Goal: Task Accomplishment & Management: Manage account settings

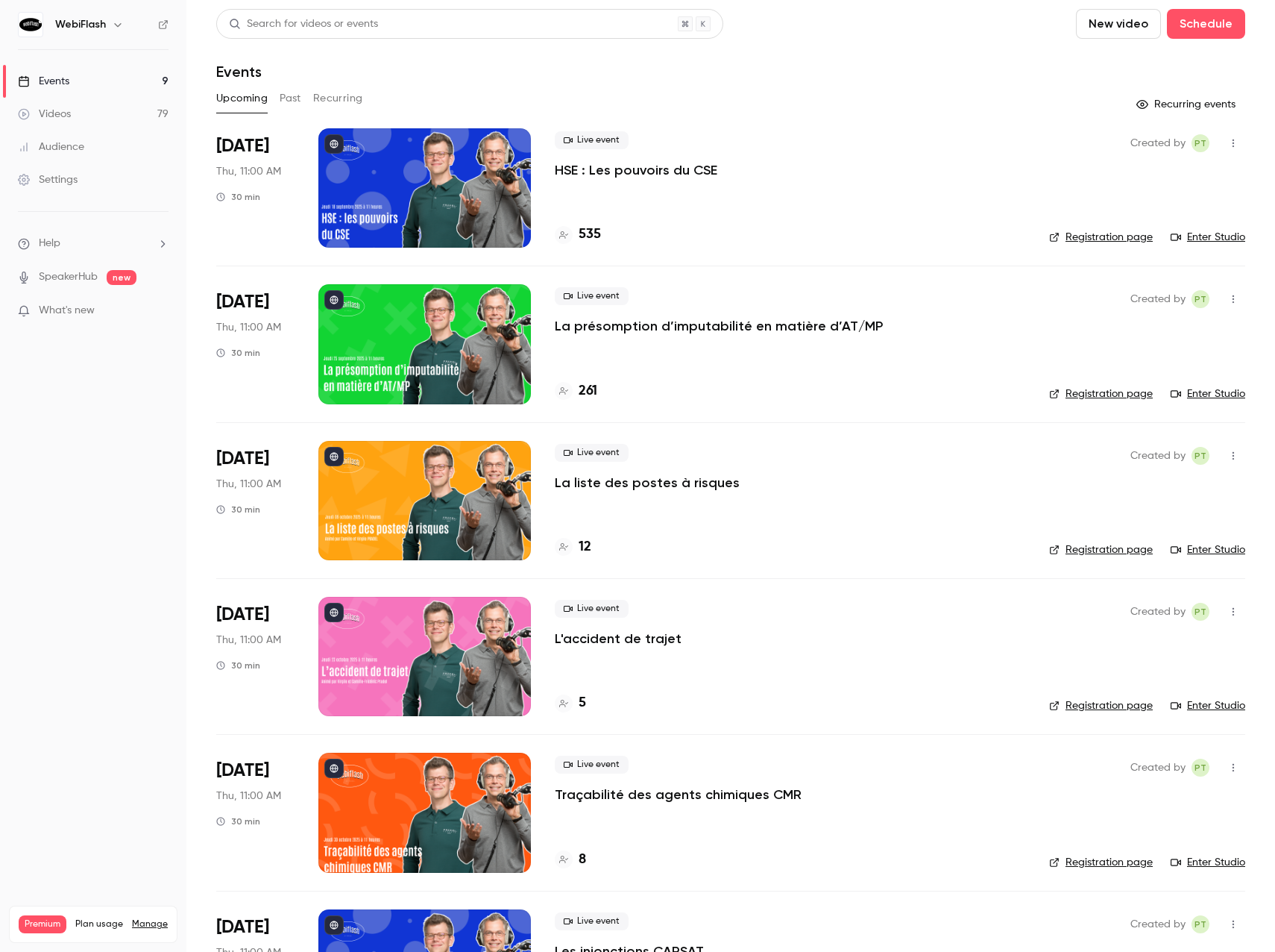
click at [58, 152] on div "Audience" at bounding box center [51, 147] width 67 height 15
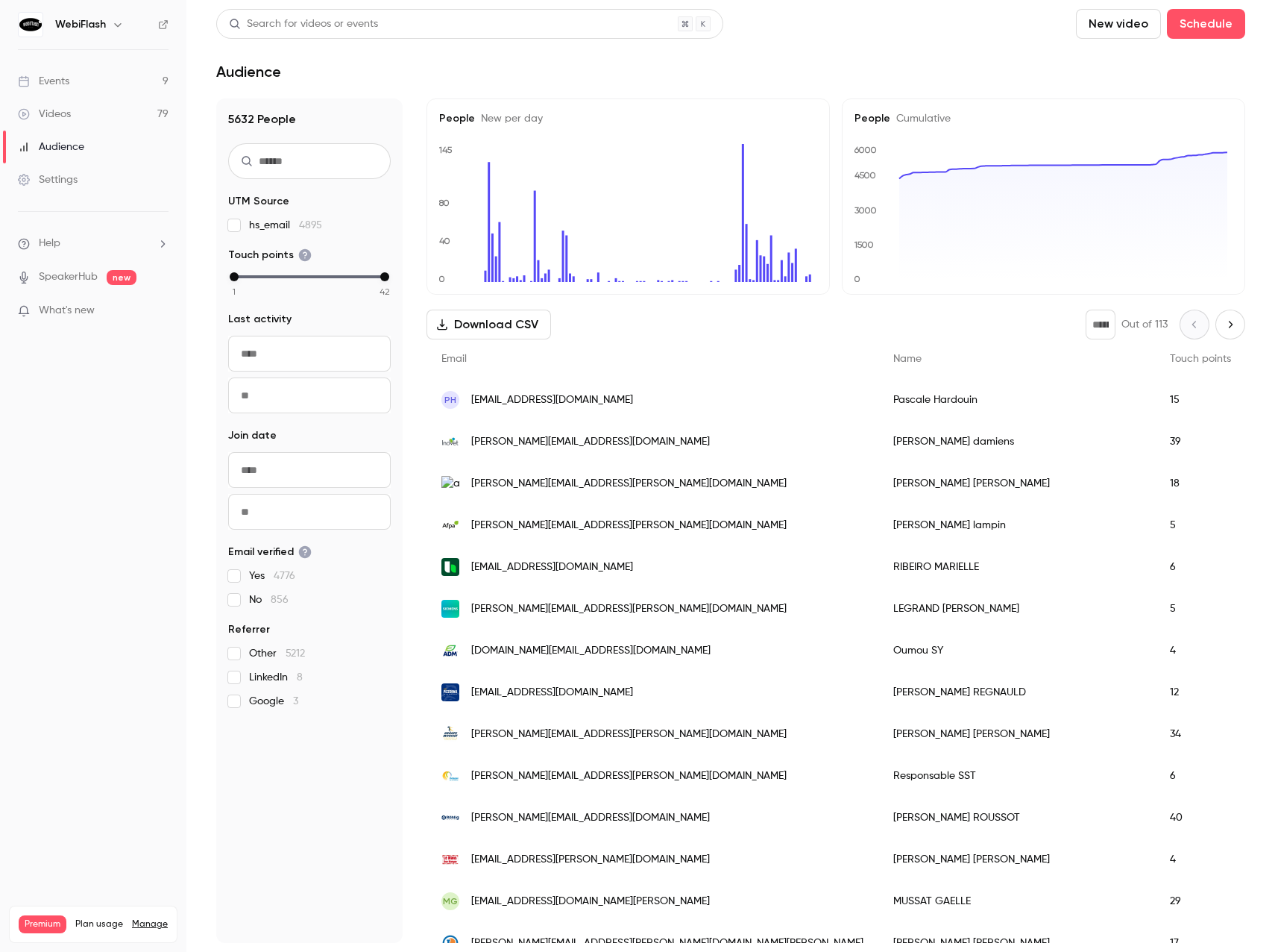
click at [301, 164] on input "text" at bounding box center [310, 161] width 163 height 36
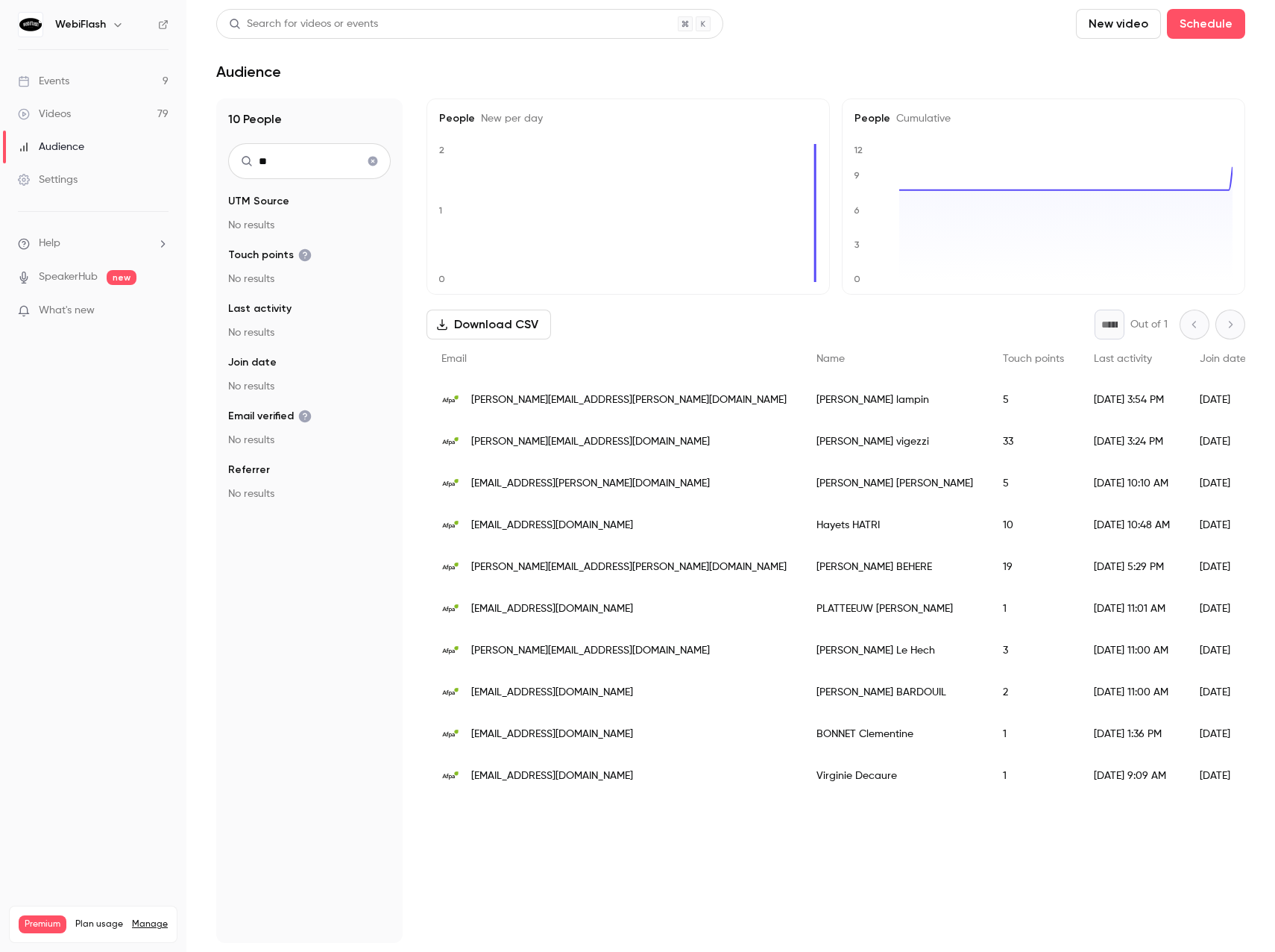
type input "*"
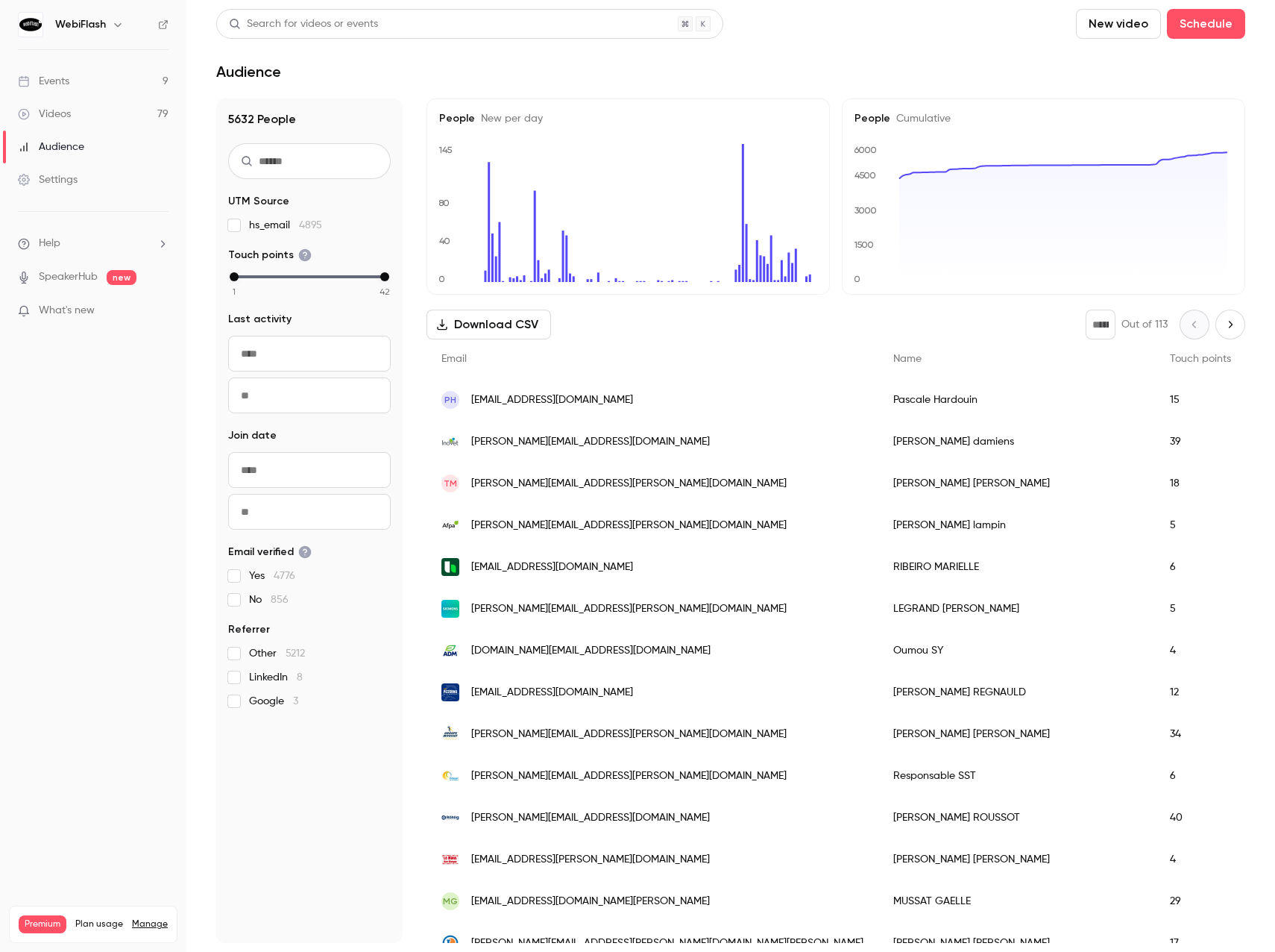
click at [119, 424] on nav "WebiFlash Events 9 Videos 79 Audience Settings Help SpeakerHub new What's new P…" at bounding box center [93, 476] width 186 height 952
